Goal: Navigation & Orientation: Find specific page/section

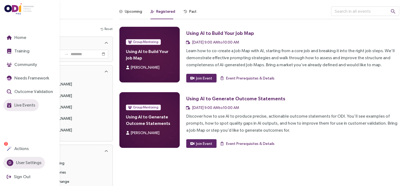
click at [25, 163] on span "User Settings" at bounding box center [28, 162] width 27 height 7
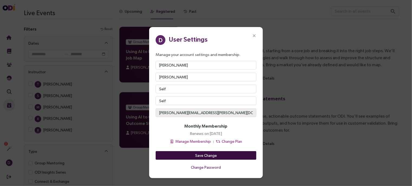
click at [217, 153] on button "Save Change" at bounding box center [206, 155] width 101 height 9
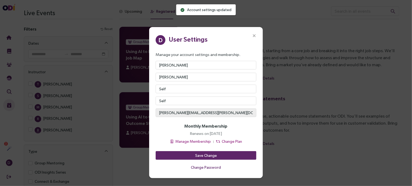
click at [252, 35] on icon "Close" at bounding box center [254, 36] width 5 height 5
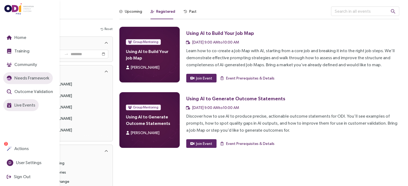
click at [30, 75] on span "Needs Framework" at bounding box center [31, 78] width 36 height 7
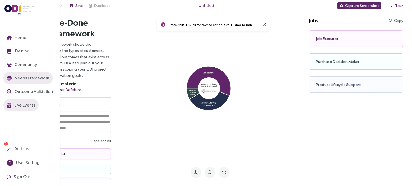
click at [11, 107] on img "button" at bounding box center [9, 105] width 5 height 5
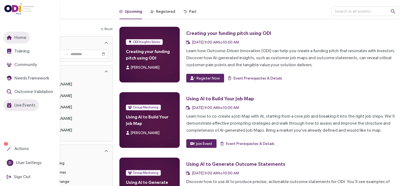
click at [10, 35] on icon "button" at bounding box center [9, 37] width 5 height 4
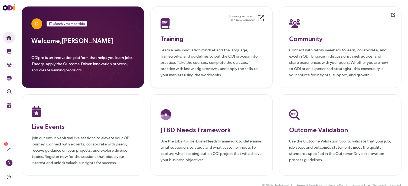
click at [180, 41] on h3 "Training" at bounding box center [212, 39] width 102 height 10
